Goal: Communication & Community: Answer question/provide support

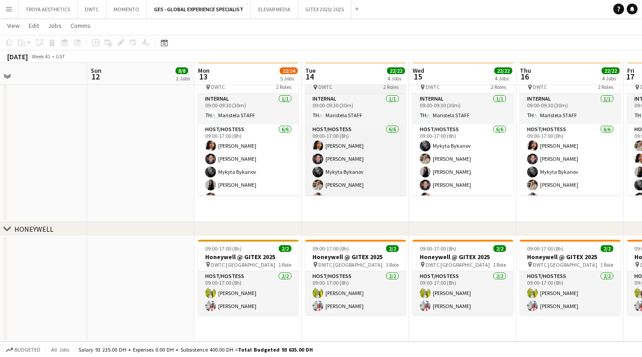
scroll to position [466, 0]
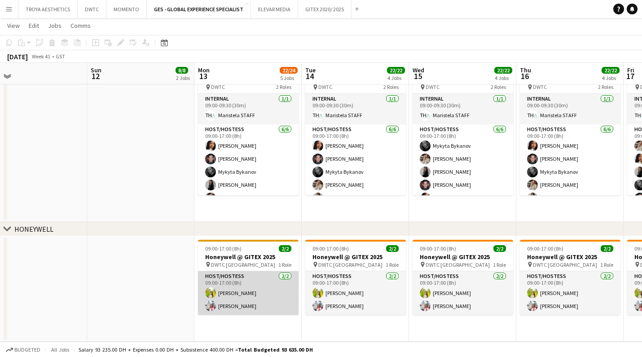
click at [247, 292] on app-card-role "Host/Hostess [DATE] 09:00-17:00 (8h) Naya Talas [PERSON_NAME]" at bounding box center [248, 293] width 101 height 44
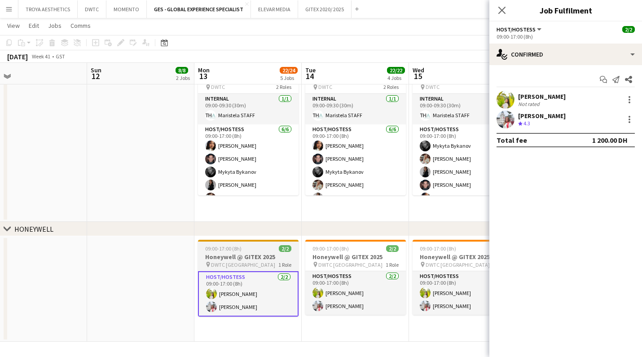
click at [239, 265] on span "DWTC [GEOGRAPHIC_DATA]" at bounding box center [243, 264] width 64 height 7
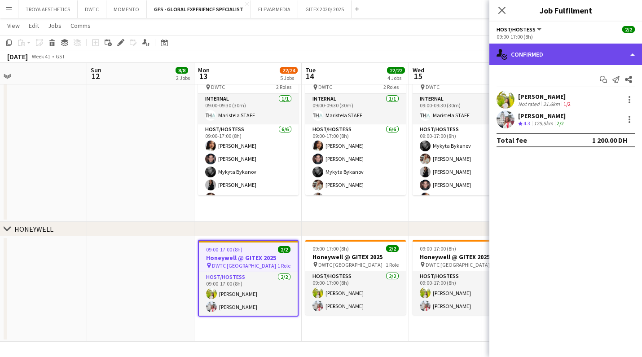
click at [576, 53] on div "single-neutral-actions-check-2 Confirmed" at bounding box center [566, 55] width 153 height 22
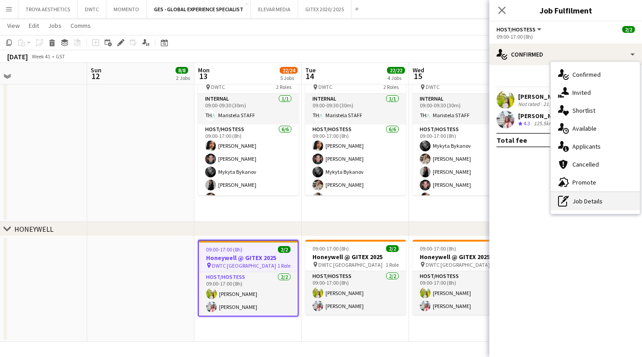
click at [588, 206] on div "pen-write Job Details" at bounding box center [595, 201] width 89 height 18
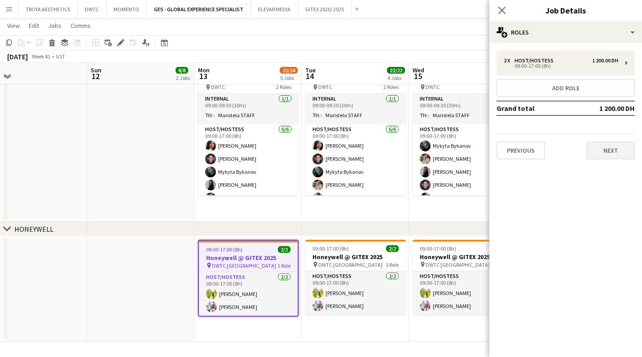
click at [625, 148] on button "Next" at bounding box center [611, 151] width 49 height 18
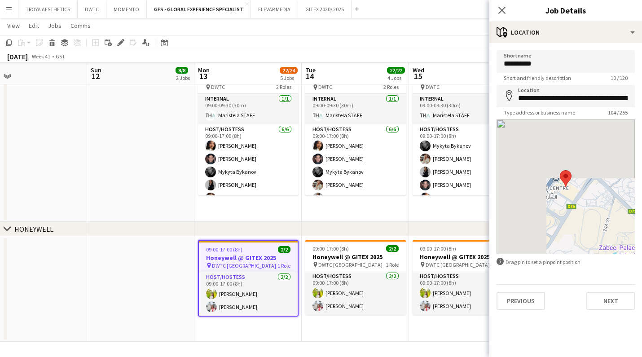
click at [621, 296] on button "Next" at bounding box center [611, 301] width 49 height 18
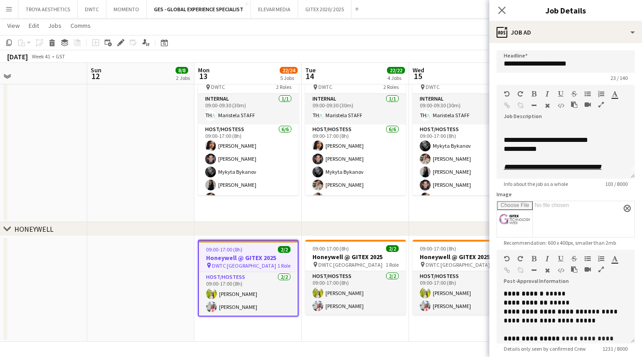
scroll to position [7, 0]
click at [512, 150] on div "**********" at bounding box center [566, 149] width 124 height 9
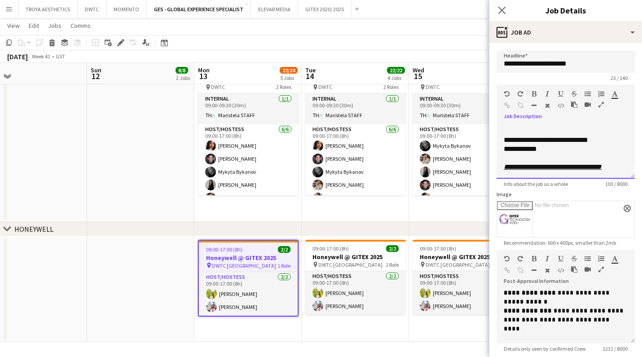
scroll to position [67, 0]
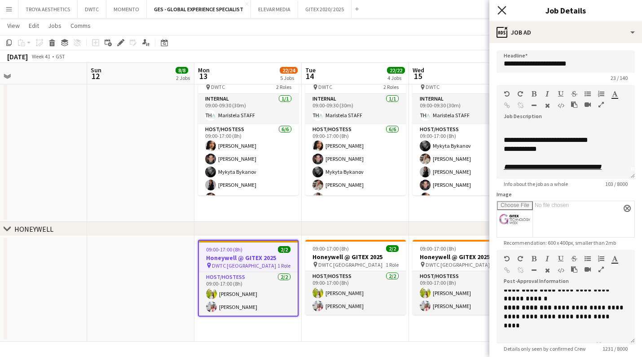
click at [504, 10] on icon "Close pop-in" at bounding box center [502, 10] width 9 height 9
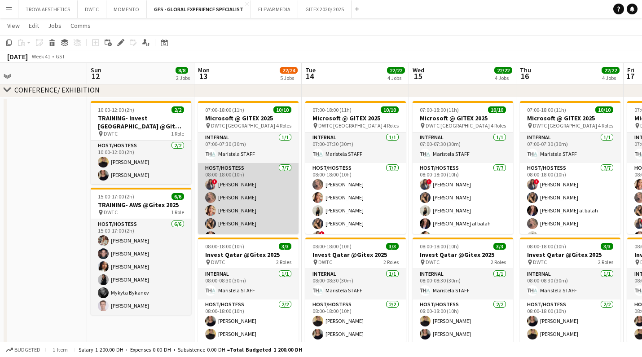
scroll to position [0, 0]
click at [232, 214] on app-card-role "Host/Hostess [DATE] 08:00-18:00 (10h) ! [PERSON_NAME] [PERSON_NAME] Punchita [P…" at bounding box center [248, 217] width 101 height 109
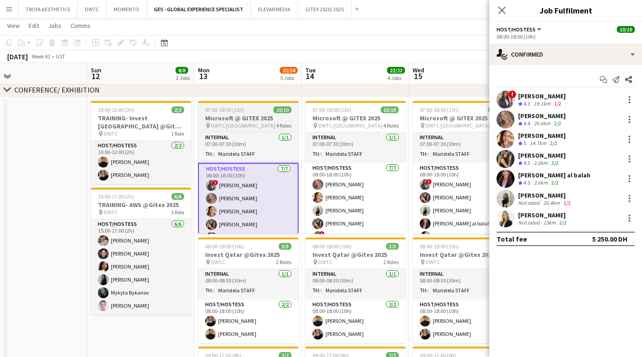
click at [242, 124] on div "pin DWTC Dubai 4 Roles" at bounding box center [248, 125] width 101 height 7
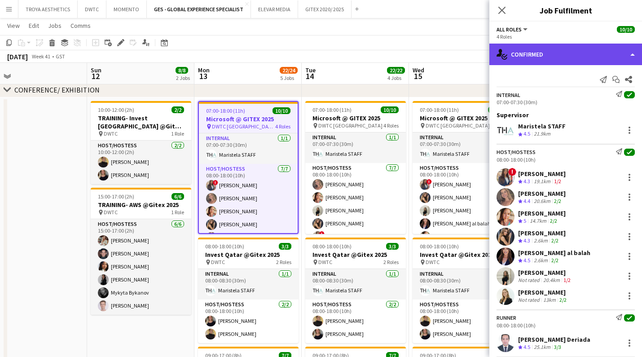
click at [556, 60] on div "single-neutral-actions-check-2 Confirmed" at bounding box center [566, 55] width 153 height 22
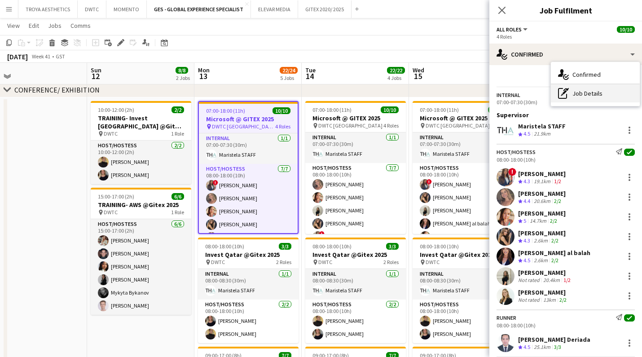
click at [575, 93] on div "pen-write Job Details" at bounding box center [595, 93] width 89 height 18
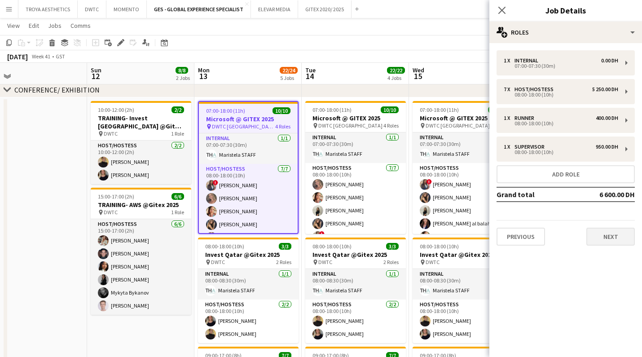
click at [625, 238] on button "Next" at bounding box center [611, 237] width 49 height 18
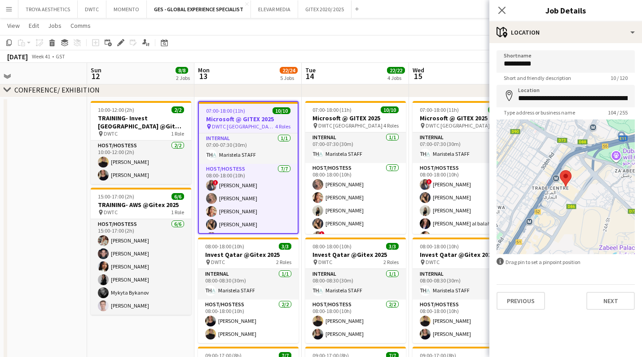
click at [617, 301] on button "Next" at bounding box center [611, 301] width 49 height 18
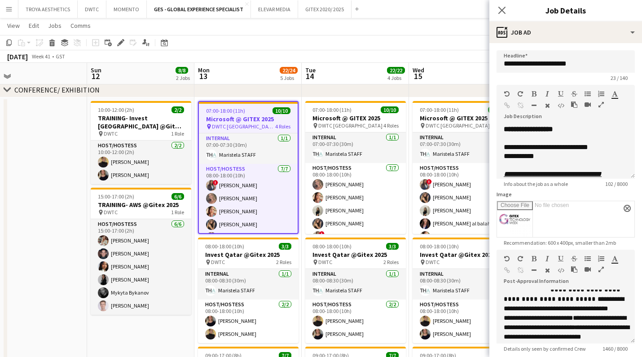
scroll to position [304, 0]
click at [504, 13] on icon at bounding box center [502, 10] width 9 height 9
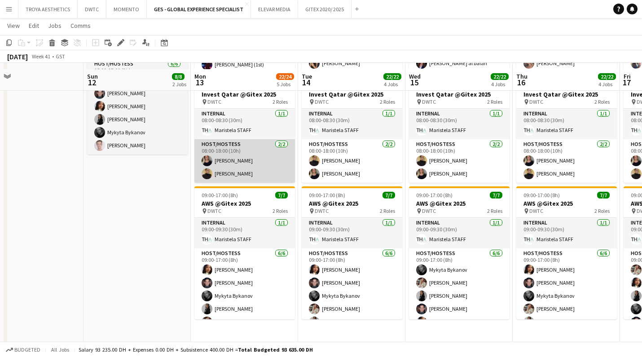
scroll to position [357, 0]
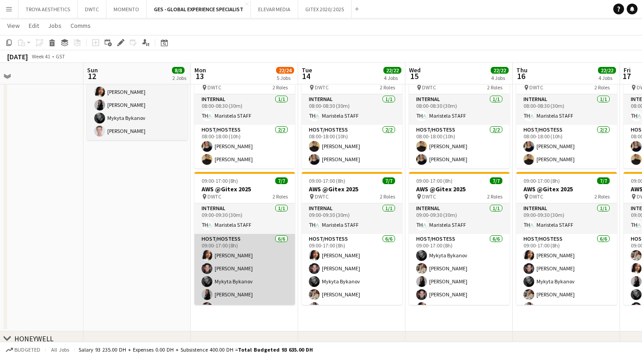
click at [232, 251] on app-card-role "Host/Hostess [DATE] 09:00-17:00 (8h) [PERSON_NAME] [PERSON_NAME] [PERSON_NAME] …" at bounding box center [245, 282] width 101 height 96
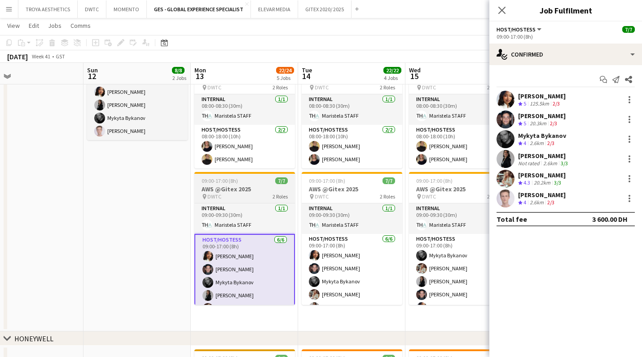
click at [239, 190] on h3 "AWS @Gitex 2025" at bounding box center [245, 189] width 101 height 8
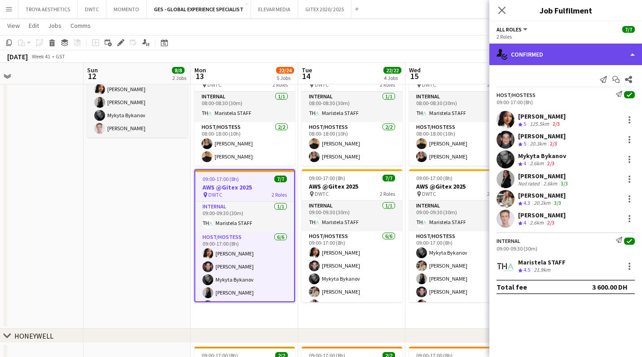
click at [556, 53] on div "single-neutral-actions-check-2 Confirmed" at bounding box center [566, 55] width 153 height 22
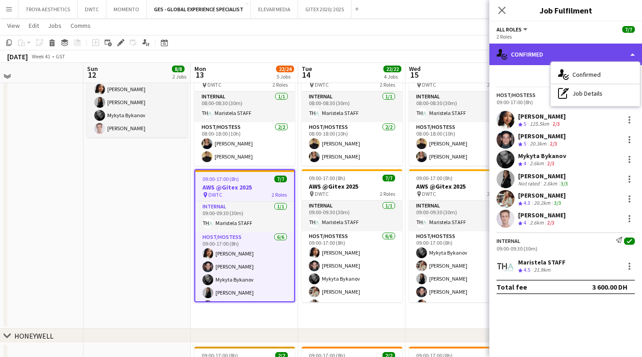
scroll to position [358, 0]
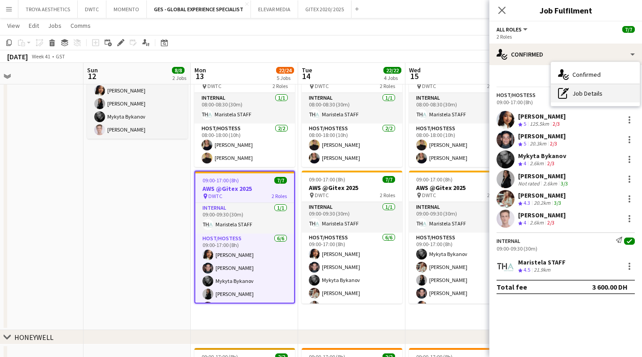
click at [584, 92] on div "pen-write Job Details" at bounding box center [595, 93] width 89 height 18
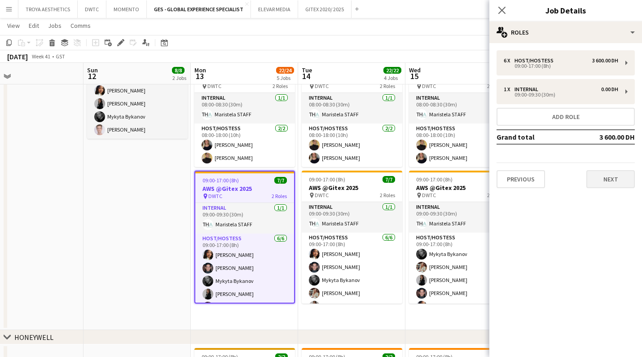
click at [611, 177] on button "Next" at bounding box center [611, 179] width 49 height 18
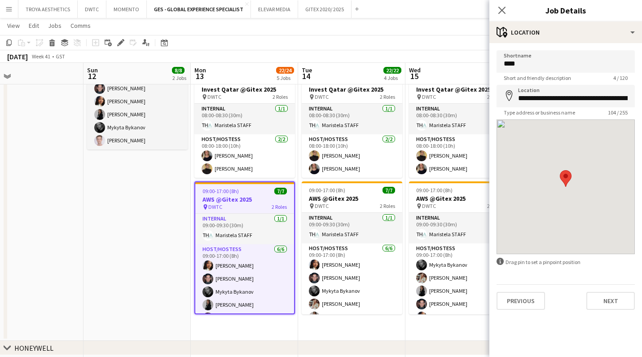
scroll to position [346, 0]
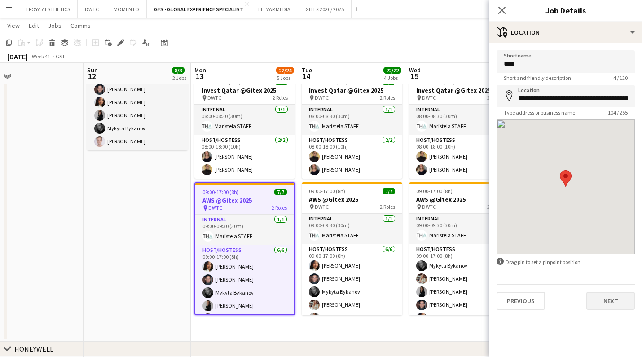
click at [604, 302] on button "Next" at bounding box center [611, 301] width 49 height 18
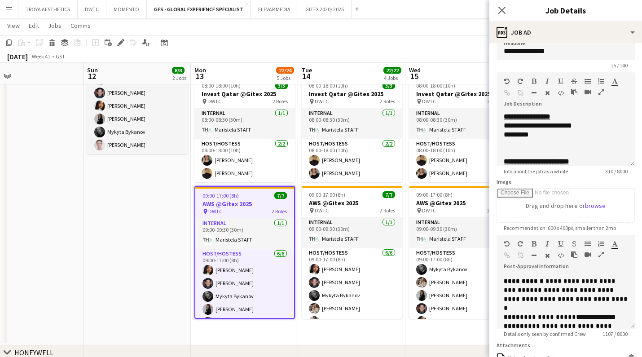
scroll to position [318, 0]
click at [504, 13] on icon "Close pop-in" at bounding box center [502, 10] width 9 height 9
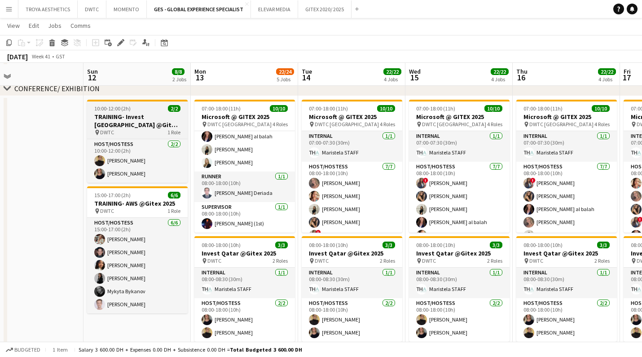
scroll to position [185, 0]
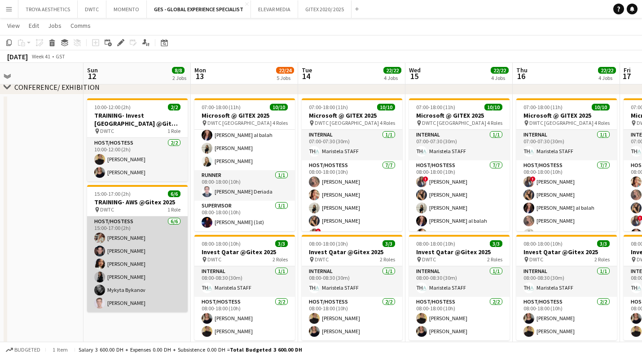
click at [143, 249] on app-card-role "Host/Hostess [DATE] 15:00-17:00 (2h) Maryna Tsypar [PERSON_NAME] [PERSON_NAME] …" at bounding box center [137, 265] width 101 height 96
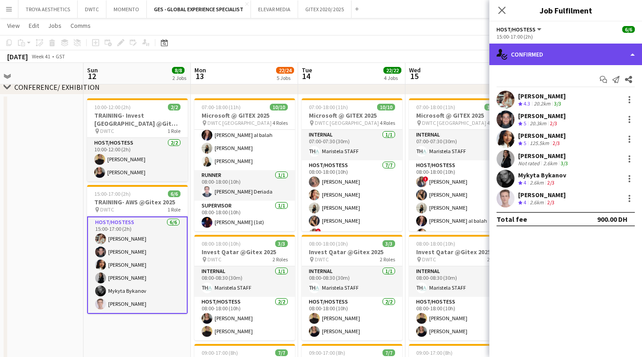
click at [610, 58] on div "single-neutral-actions-check-2 Confirmed" at bounding box center [566, 55] width 153 height 22
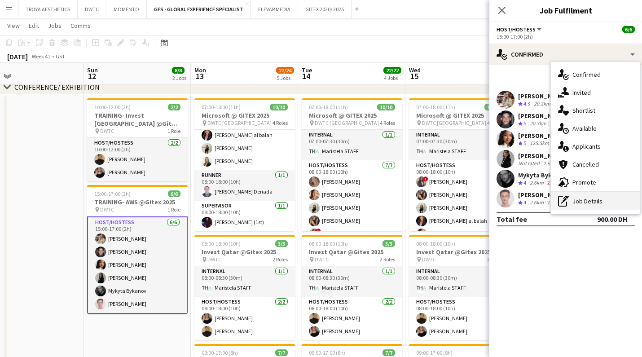
click at [583, 201] on div "pen-write Job Details" at bounding box center [595, 201] width 89 height 18
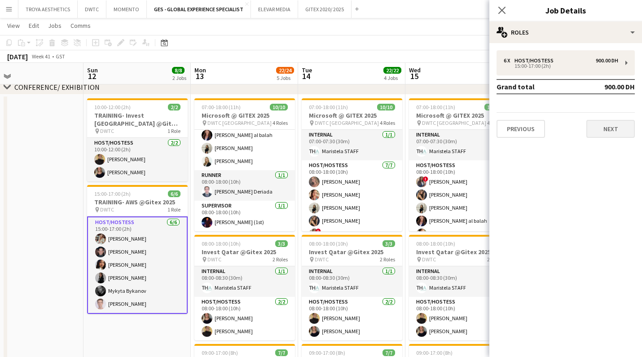
click at [603, 132] on button "Next" at bounding box center [611, 129] width 49 height 18
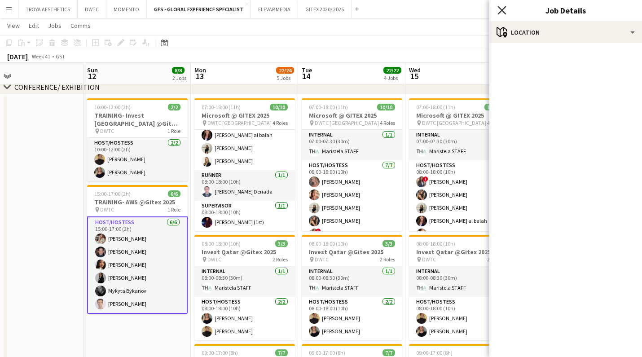
click at [504, 11] on icon "Close pop-in" at bounding box center [502, 10] width 9 height 9
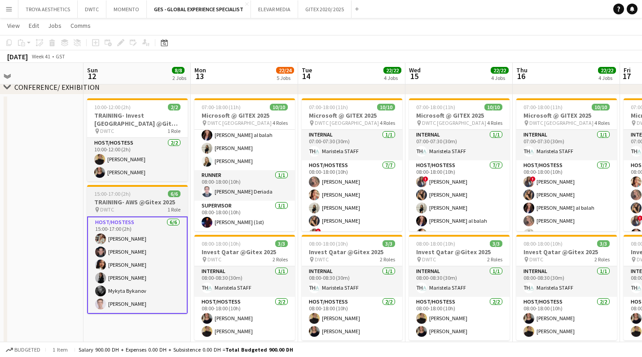
click at [114, 208] on div "pin DWTC 1 Role" at bounding box center [137, 209] width 101 height 7
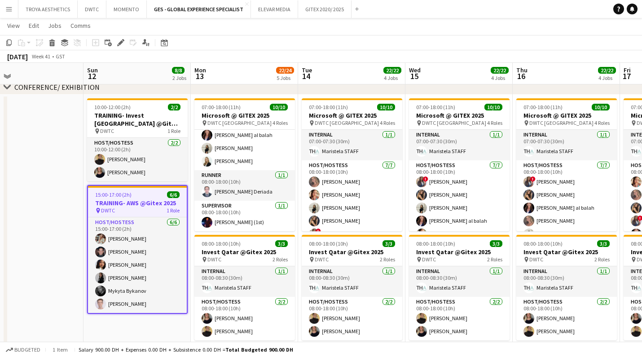
click at [69, 248] on app-date-cell at bounding box center [29, 299] width 107 height 409
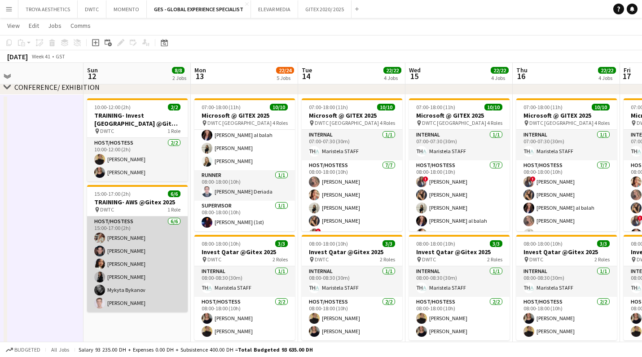
click at [106, 250] on app-card-role "Host/Hostess [DATE] 15:00-17:00 (2h) Maryna Tsypar [PERSON_NAME] [PERSON_NAME] …" at bounding box center [137, 265] width 101 height 96
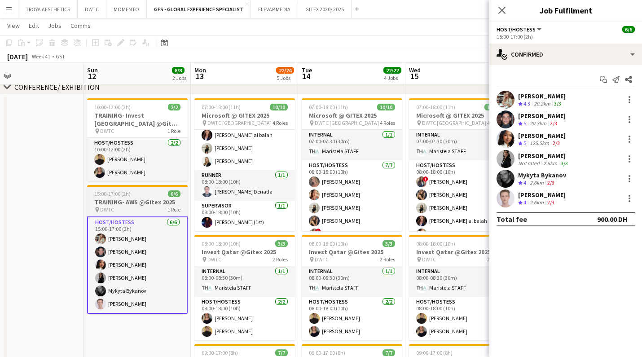
click at [115, 201] on h3 "TRAINING- AWS @Gitex 2025" at bounding box center [137, 202] width 101 height 8
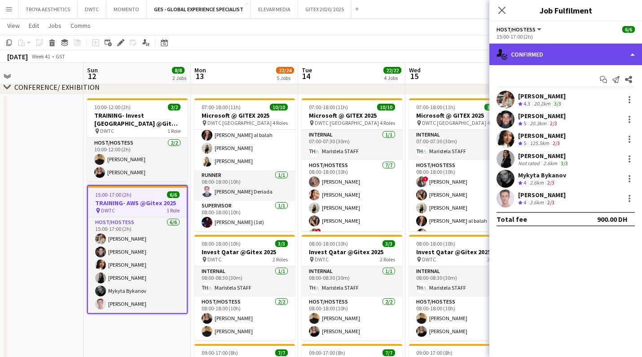
click at [599, 53] on div "single-neutral-actions-check-2 Confirmed" at bounding box center [566, 55] width 153 height 22
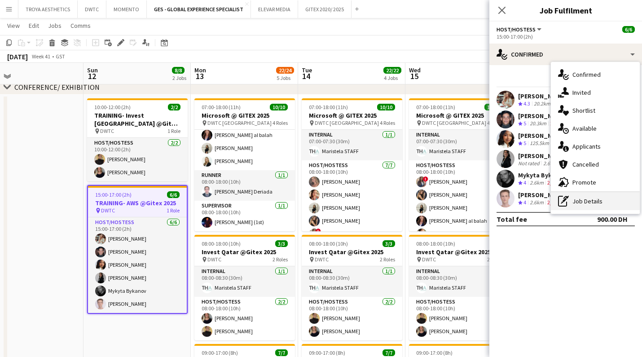
click at [586, 206] on div "pen-write Job Details" at bounding box center [595, 201] width 89 height 18
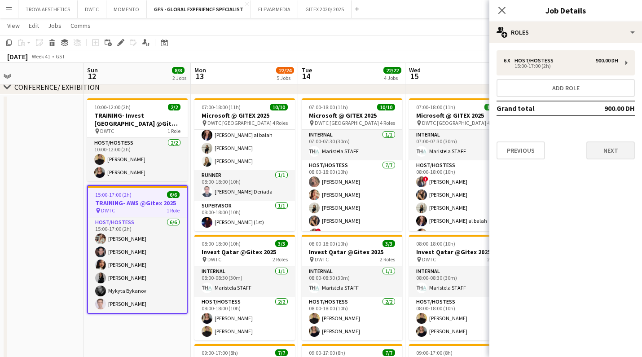
click at [604, 152] on button "Next" at bounding box center [611, 151] width 49 height 18
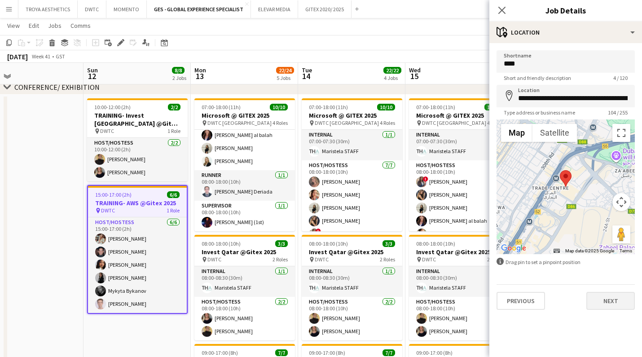
click at [607, 298] on button "Next" at bounding box center [611, 301] width 49 height 18
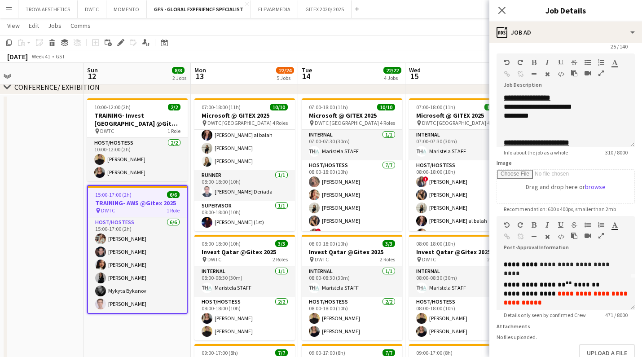
scroll to position [34, 0]
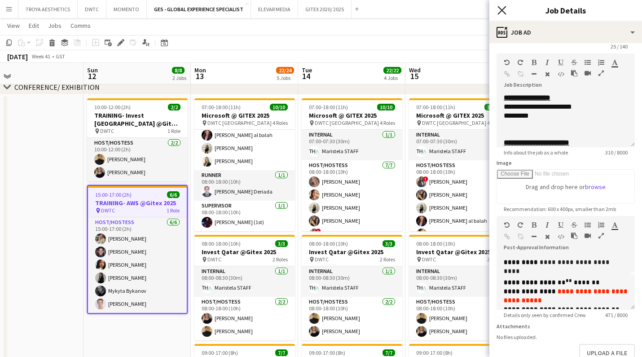
click at [500, 8] on icon "Close pop-in" at bounding box center [502, 10] width 9 height 9
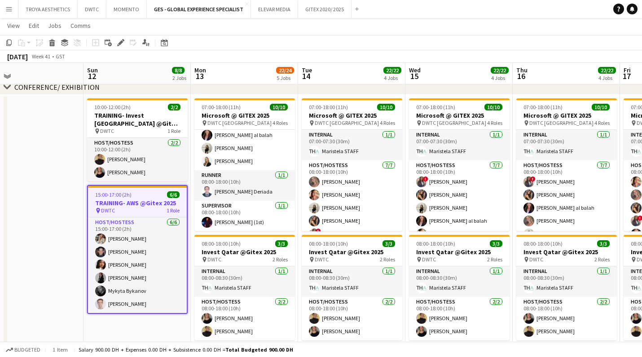
click at [159, 324] on app-date-cell "10:00-12:00 (2h) 2/2 TRAINING- Invest [GEOGRAPHIC_DATA] @Gitex 2025 pin DWTC 1 …" at bounding box center [137, 299] width 107 height 409
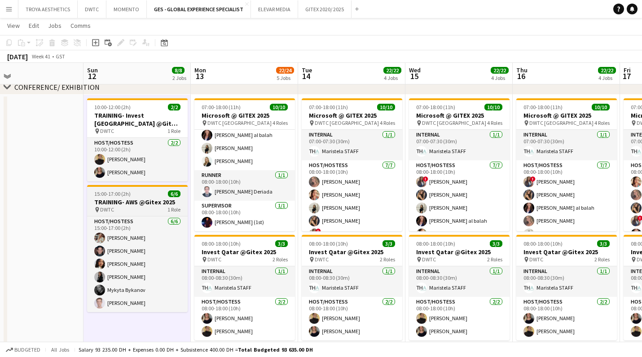
click at [110, 203] on h3 "TRAINING- AWS @Gitex 2025" at bounding box center [137, 202] width 101 height 8
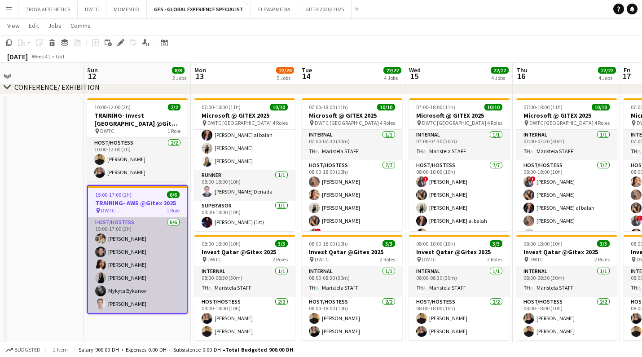
click at [152, 242] on app-card-role "Host/Hostess [DATE] 15:00-17:00 (2h) Maryna Tsypar [PERSON_NAME] [PERSON_NAME] …" at bounding box center [137, 265] width 99 height 96
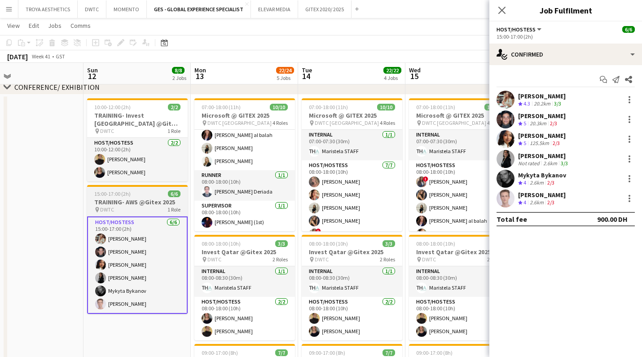
click at [142, 207] on div "pin DWTC 1 Role" at bounding box center [137, 209] width 101 height 7
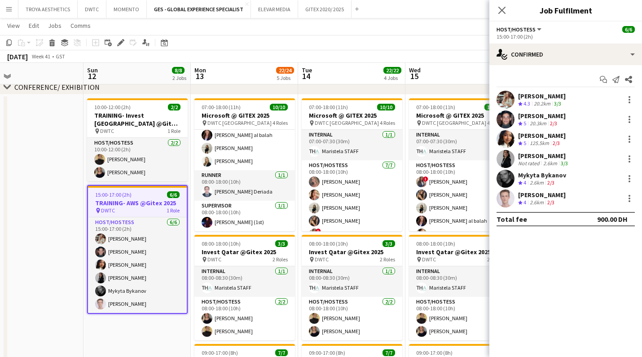
scroll to position [0, 346]
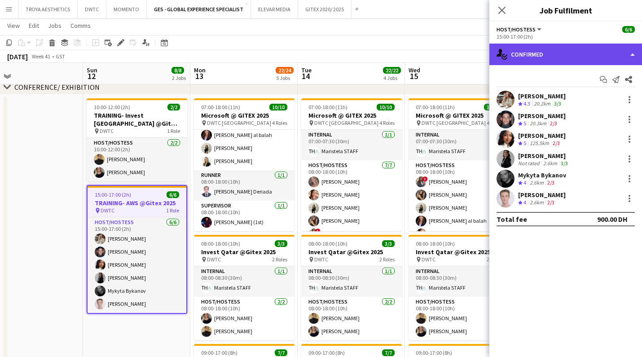
click at [590, 56] on div "single-neutral-actions-check-2 Confirmed" at bounding box center [566, 55] width 153 height 22
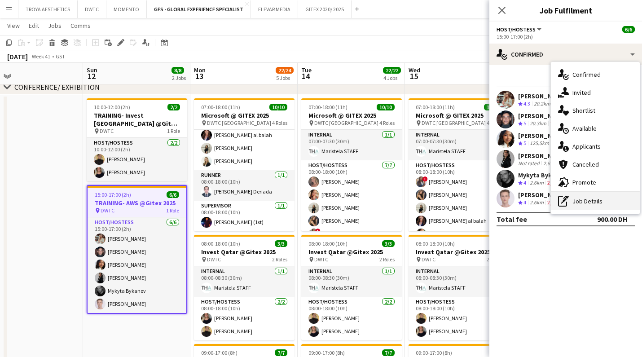
click at [597, 200] on div "pen-write Job Details" at bounding box center [595, 201] width 89 height 18
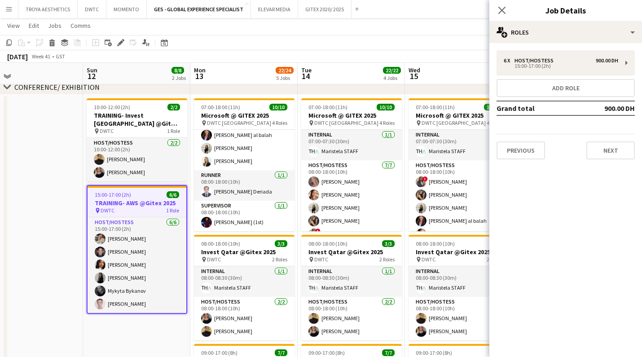
click at [599, 158] on button "Next" at bounding box center [611, 151] width 49 height 18
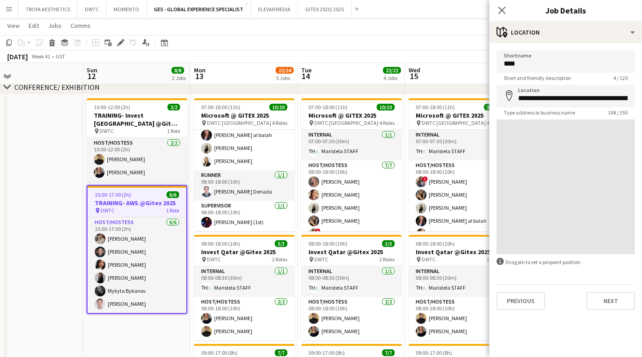
click at [602, 152] on mat-expansion-panel "**********" at bounding box center [566, 200] width 153 height 314
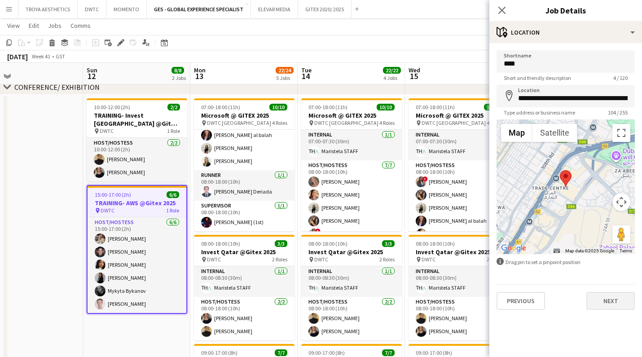
click at [612, 297] on button "Next" at bounding box center [611, 301] width 49 height 18
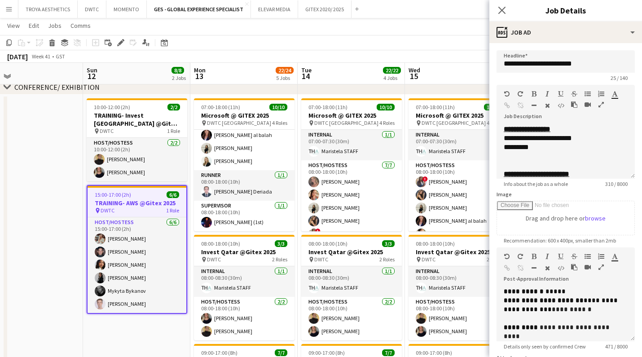
scroll to position [0, 0]
click at [501, 12] on icon "Close pop-in" at bounding box center [502, 10] width 9 height 9
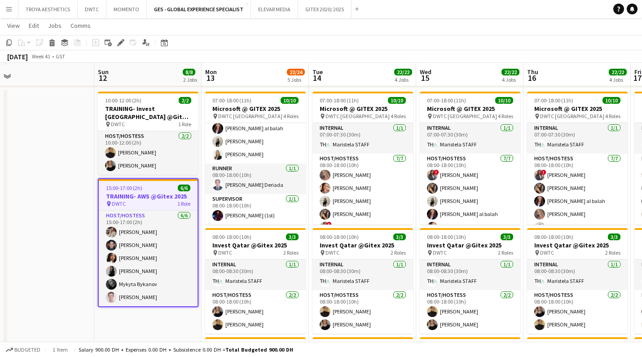
scroll to position [195, 0]
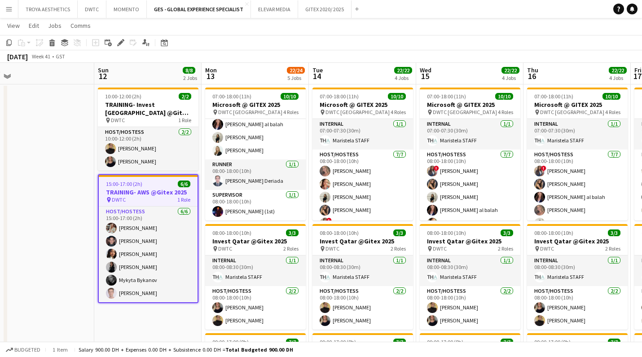
click at [118, 322] on app-date-cell "10:00-12:00 (2h) 2/2 TRAINING- Invest [GEOGRAPHIC_DATA] @Gitex 2025 pin DWTC 1 …" at bounding box center [147, 288] width 107 height 409
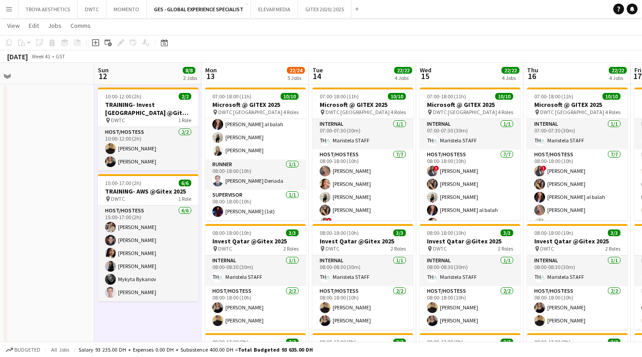
click at [8, 10] on app-icon "Menu" at bounding box center [8, 8] width 7 height 7
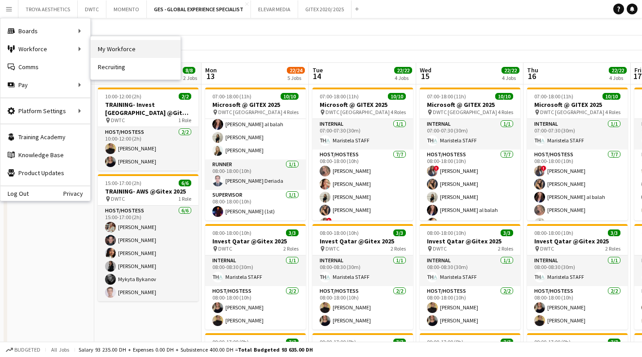
click at [122, 48] on link "My Workforce" at bounding box center [136, 49] width 90 height 18
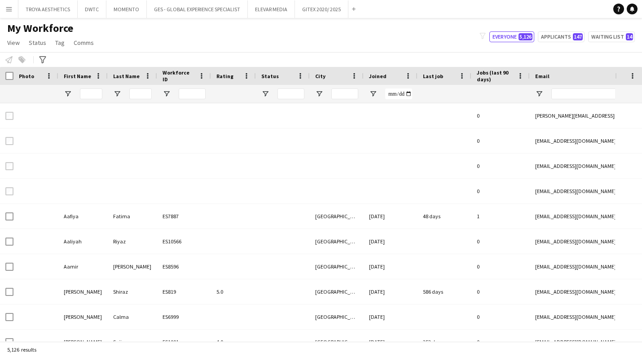
type input "*****"
type input "**********"
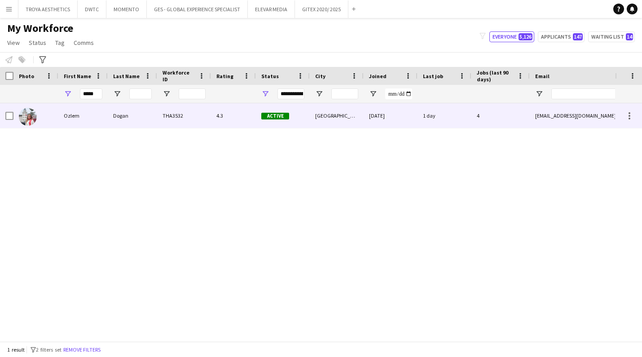
click at [73, 118] on div "Ozlem" at bounding box center [82, 115] width 49 height 25
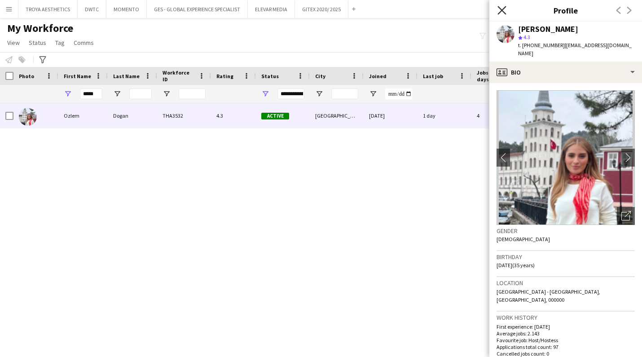
click at [504, 13] on icon at bounding box center [502, 10] width 9 height 9
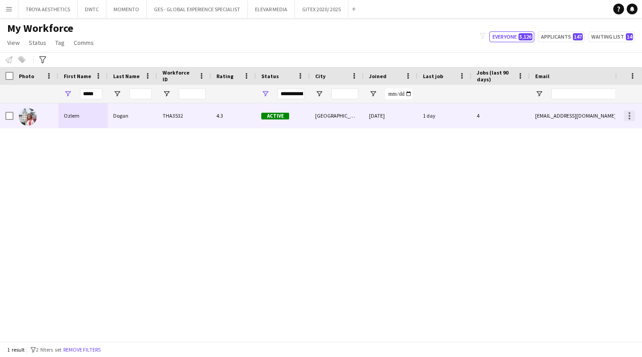
click at [629, 116] on div at bounding box center [630, 116] width 2 height 2
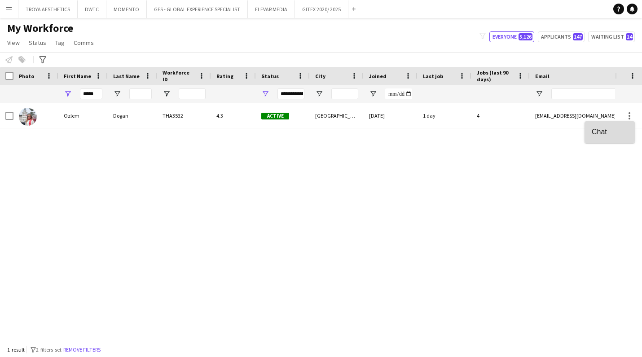
click at [608, 131] on span "Chat" at bounding box center [610, 132] width 36 height 8
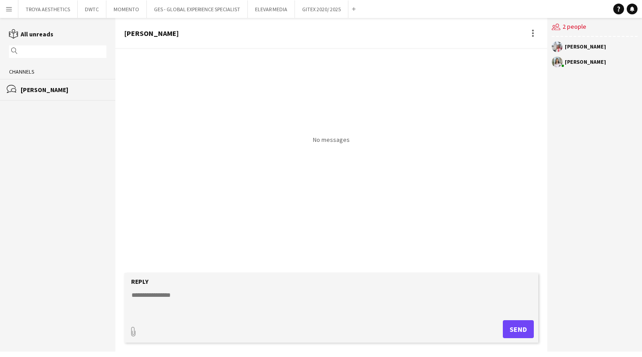
click at [146, 311] on textarea at bounding box center [333, 302] width 405 height 23
click at [137, 307] on textarea "**********" at bounding box center [333, 302] width 405 height 23
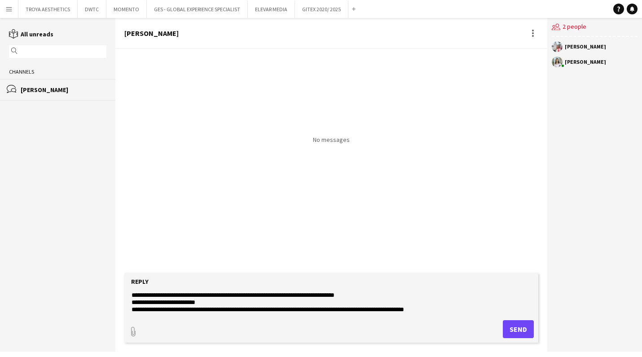
click at [404, 310] on textarea "**********" at bounding box center [333, 302] width 405 height 23
click at [434, 308] on textarea "**********" at bounding box center [333, 302] width 405 height 23
click at [437, 309] on textarea "**********" at bounding box center [333, 302] width 405 height 23
click at [352, 310] on textarea "**********" at bounding box center [333, 302] width 405 height 23
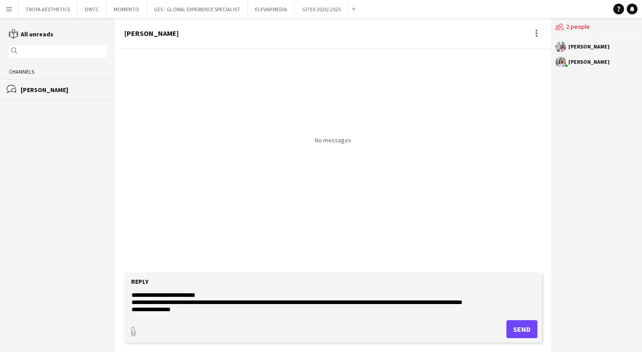
scroll to position [7, 0]
click at [312, 311] on textarea "**********" at bounding box center [333, 302] width 405 height 23
drag, startPoint x: 383, startPoint y: 310, endPoint x: 362, endPoint y: 310, distance: 21.1
click at [383, 310] on textarea "**********" at bounding box center [333, 302] width 405 height 23
click at [399, 310] on textarea "**********" at bounding box center [333, 302] width 405 height 23
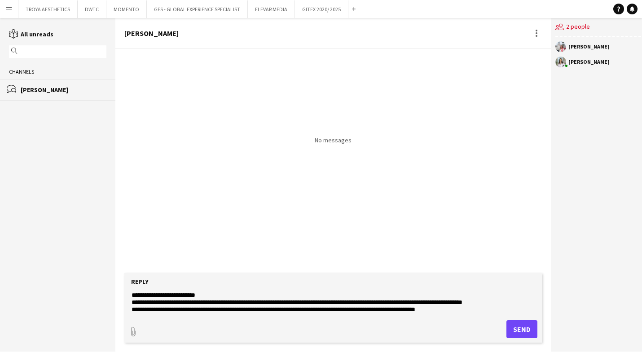
click at [421, 311] on textarea "**********" at bounding box center [333, 302] width 405 height 23
click at [456, 309] on textarea "**********" at bounding box center [333, 302] width 405 height 23
type textarea "**********"
click at [514, 327] on button "Send" at bounding box center [522, 329] width 31 height 18
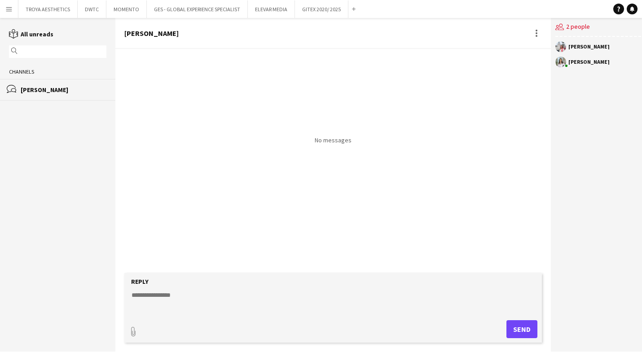
scroll to position [0, 0]
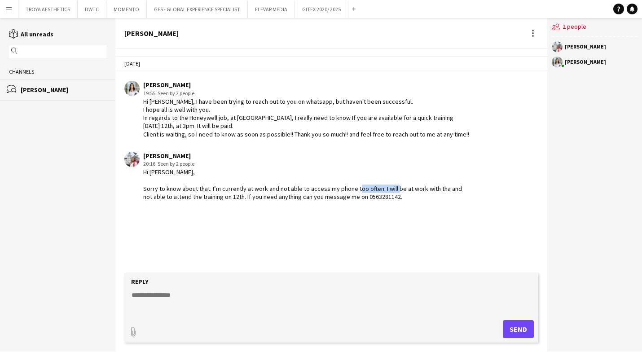
drag, startPoint x: 403, startPoint y: 188, endPoint x: 365, endPoint y: 187, distance: 38.6
click at [365, 187] on div "Hi [PERSON_NAME], Sorry to know about that. I’m currently at work and not able …" at bounding box center [306, 184] width 327 height 33
click at [200, 195] on div "Hi [PERSON_NAME], Sorry to know about that. I’m currently at work and not able …" at bounding box center [306, 184] width 327 height 33
drag, startPoint x: 319, startPoint y: 194, endPoint x: 273, endPoint y: 194, distance: 45.8
click at [273, 194] on div "Hi [PERSON_NAME], Sorry to know about that. I’m currently at work and not able …" at bounding box center [306, 184] width 327 height 33
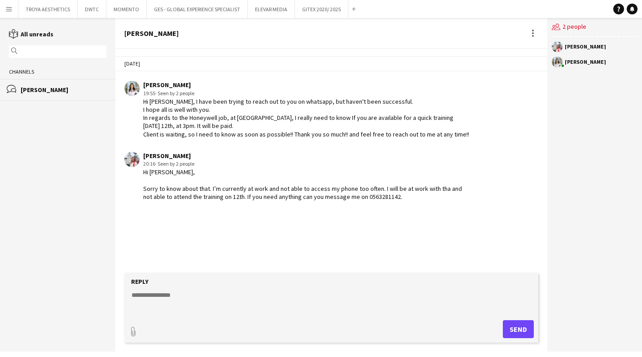
click at [361, 195] on div "Hi [PERSON_NAME], Sorry to know about that. I’m currently at work and not able …" at bounding box center [306, 184] width 327 height 33
click at [158, 298] on textarea at bounding box center [333, 302] width 405 height 23
drag, startPoint x: 158, startPoint y: 294, endPoint x: 172, endPoint y: 299, distance: 15.1
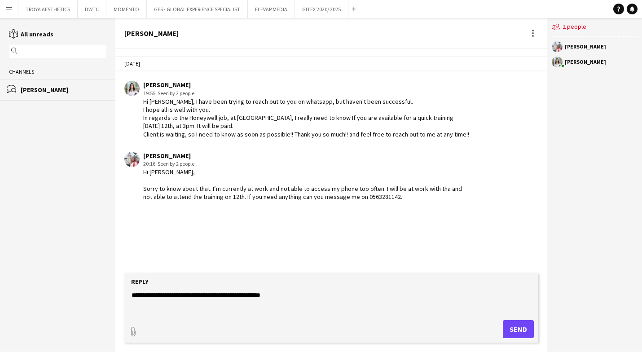
click at [158, 294] on textarea "**********" at bounding box center [333, 302] width 405 height 23
drag, startPoint x: 234, startPoint y: 298, endPoint x: 288, endPoint y: 295, distance: 53.5
click at [238, 297] on textarea "**********" at bounding box center [333, 302] width 405 height 23
click at [329, 296] on textarea "**********" at bounding box center [333, 302] width 405 height 23
type textarea "**********"
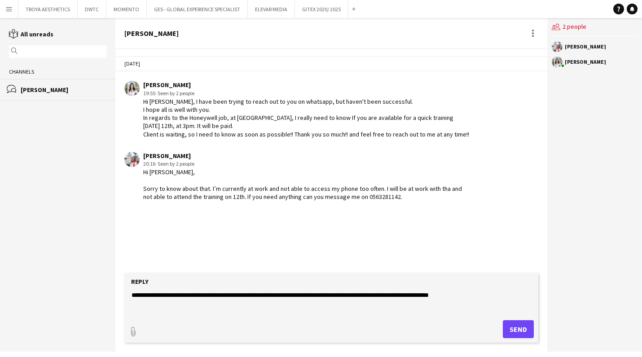
click at [521, 330] on button "Send" at bounding box center [518, 329] width 31 height 18
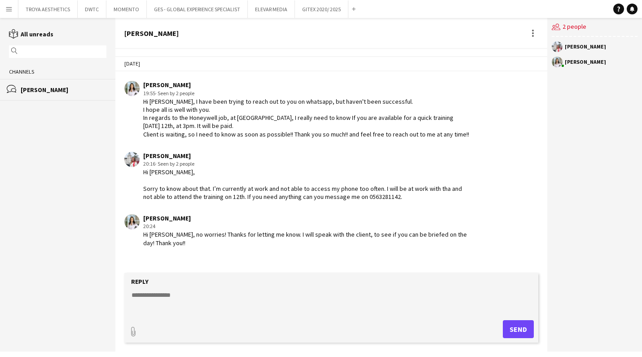
click at [578, 49] on div "[PERSON_NAME]" at bounding box center [585, 46] width 41 height 5
click at [312, 11] on button "GITEX 2020/ 2025 Close" at bounding box center [321, 9] width 53 height 18
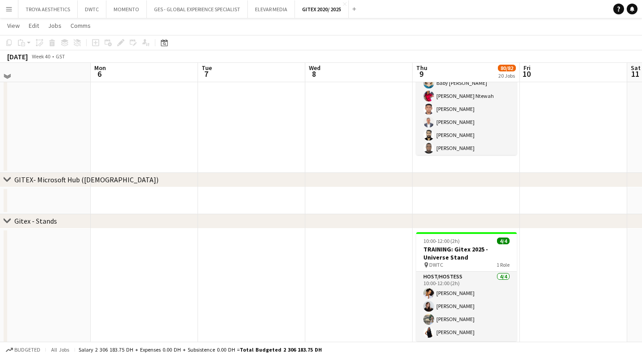
scroll to position [650, 0]
click at [204, 8] on button "GES - GLOBAL EXPERIENCE SPECIALIST Close" at bounding box center [197, 9] width 101 height 18
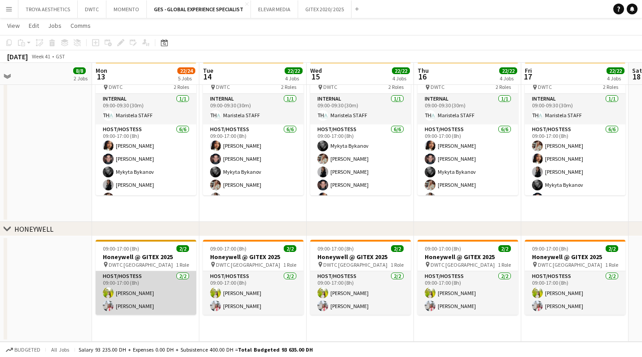
scroll to position [466, 0]
click at [119, 306] on app-card-role "Host/Hostess [DATE] 09:00-17:00 (8h) Naya Talas [PERSON_NAME]" at bounding box center [146, 293] width 101 height 44
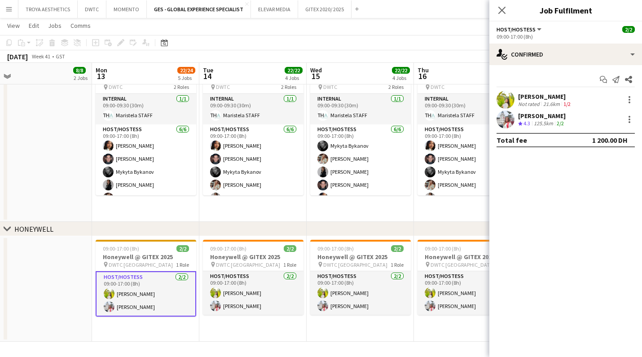
click at [528, 115] on div "[PERSON_NAME]" at bounding box center [542, 116] width 48 height 8
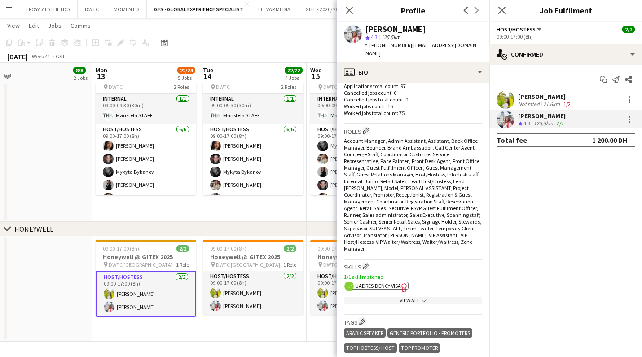
scroll to position [265, 0]
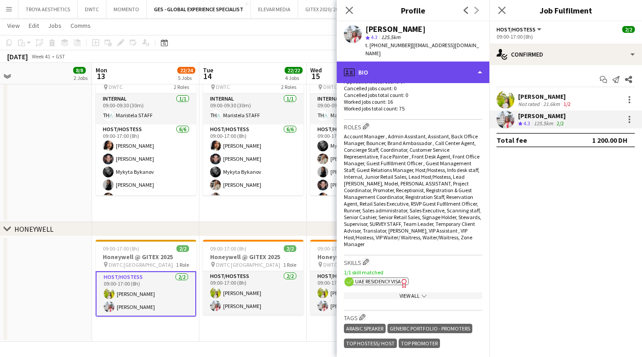
click at [451, 62] on div "profile Bio" at bounding box center [413, 73] width 153 height 22
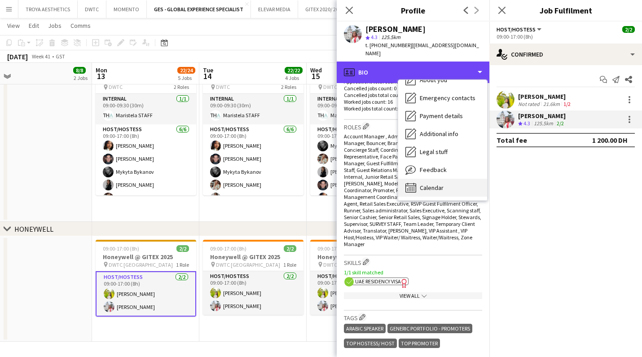
scroll to position [49, 0]
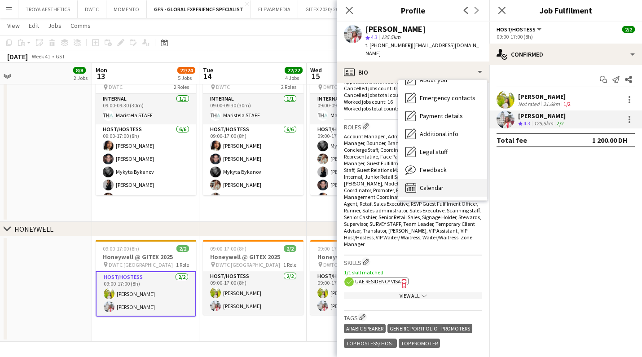
click at [440, 184] on span "Calendar" at bounding box center [432, 188] width 24 height 8
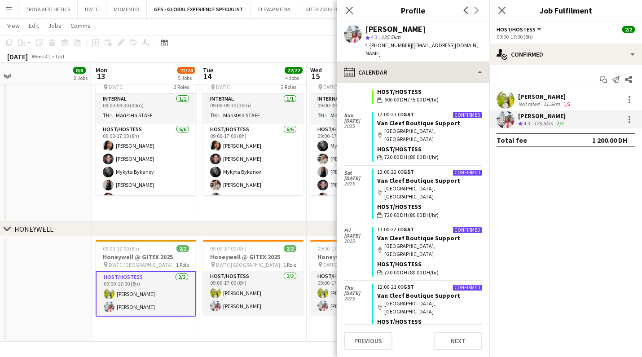
scroll to position [231, 0]
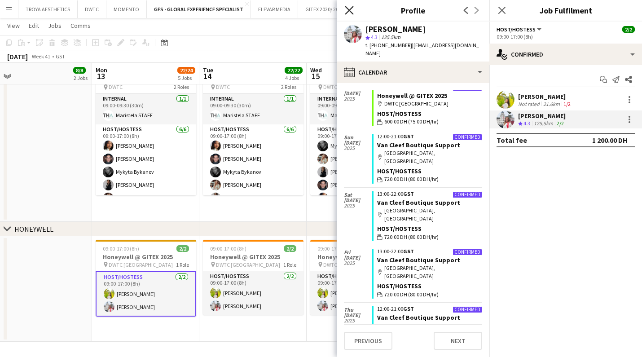
click at [346, 9] on icon "Close pop-in" at bounding box center [349, 10] width 9 height 9
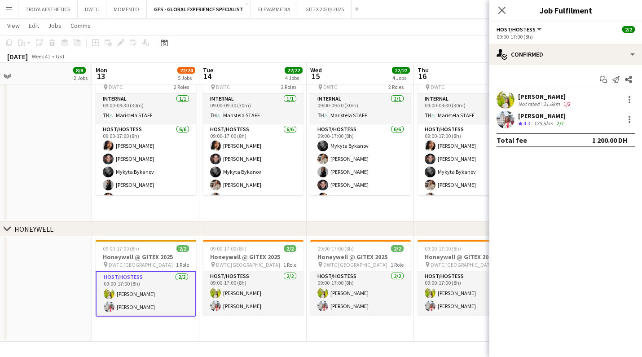
click at [501, 11] on icon at bounding box center [502, 10] width 7 height 7
